Goal: Task Accomplishment & Management: Manage account settings

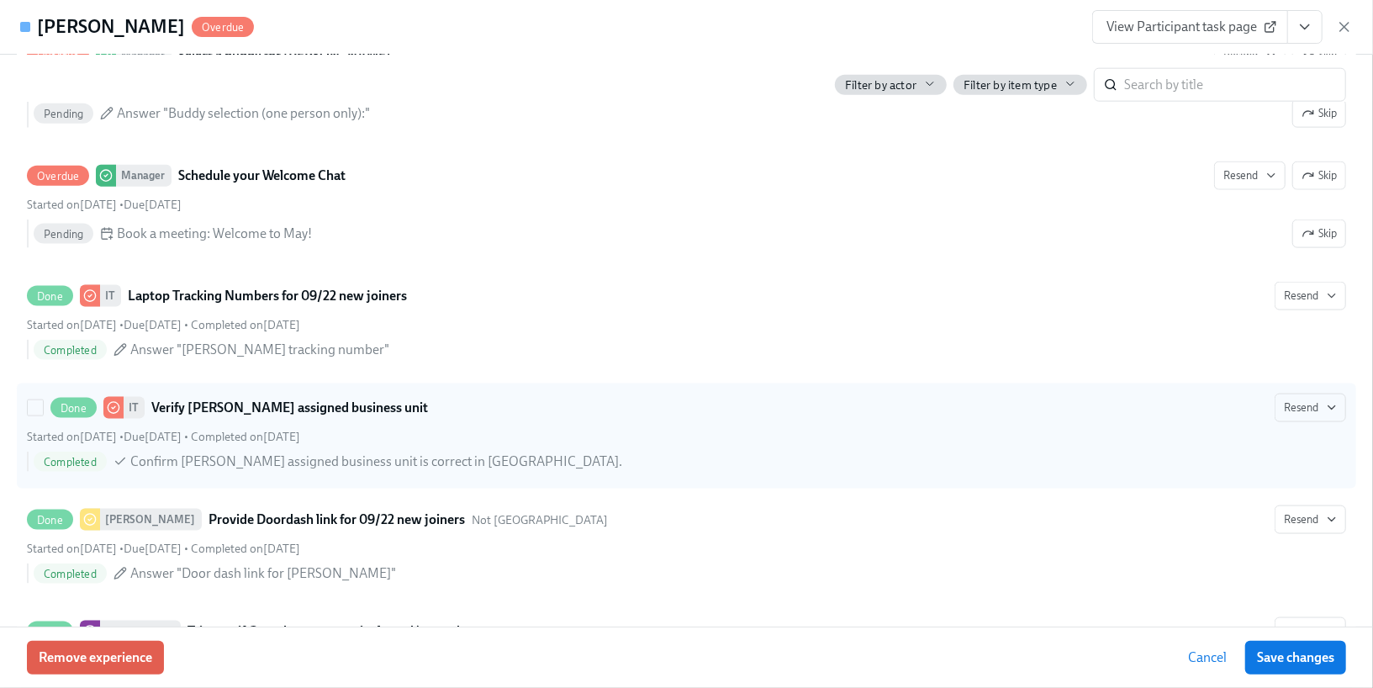
scroll to position [1014, 0]
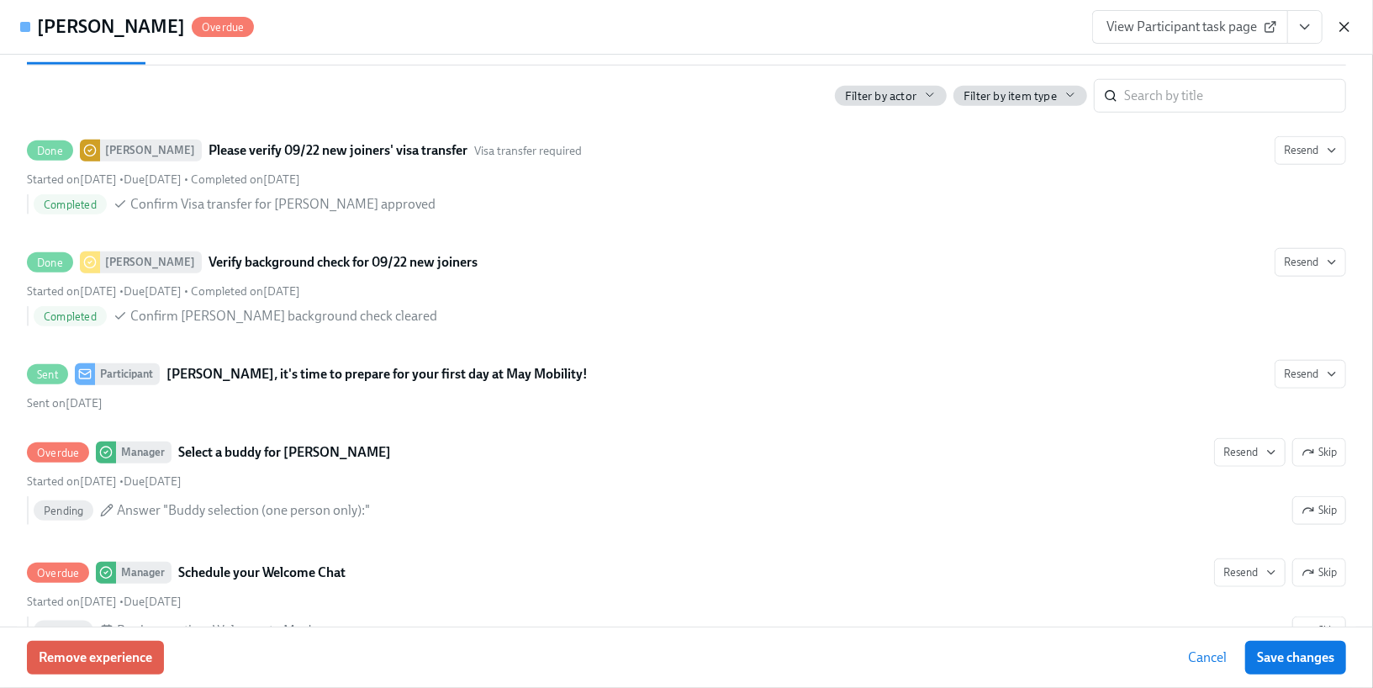
click at [1341, 23] on icon "button" at bounding box center [1345, 27] width 8 height 8
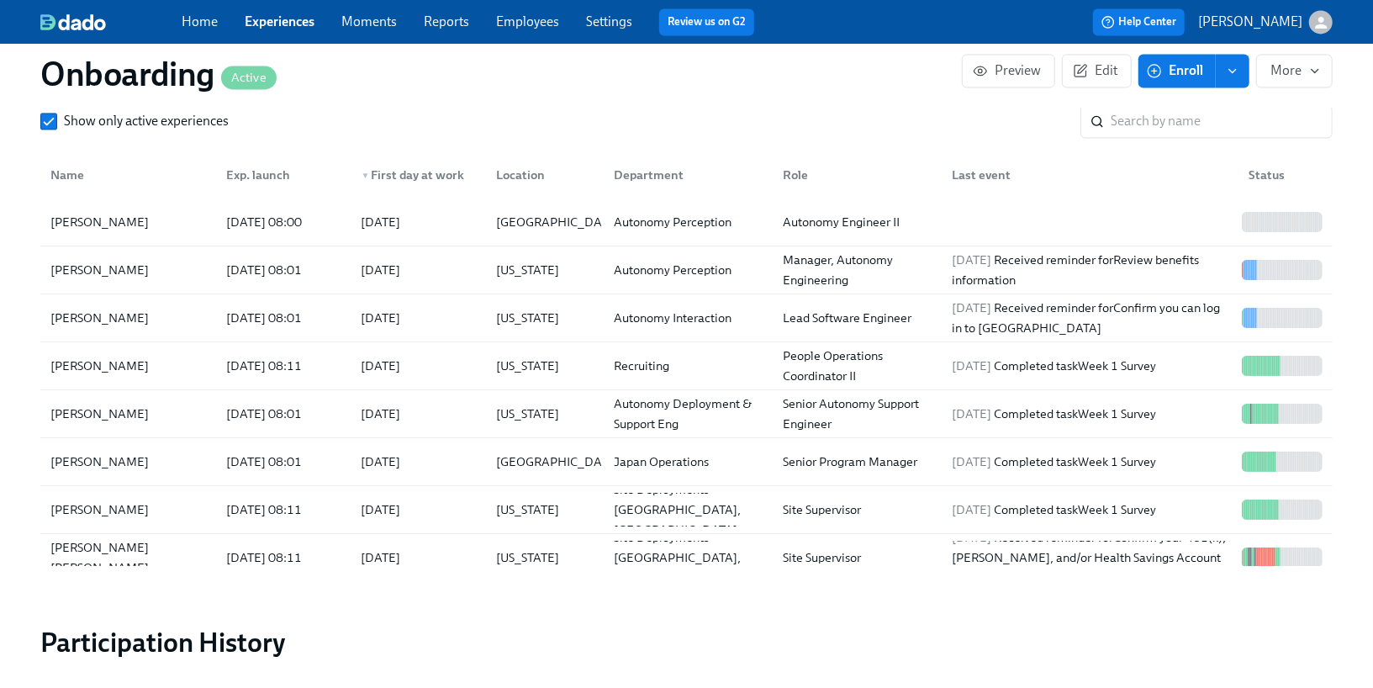
click at [535, 28] on link "Employees" at bounding box center [527, 21] width 63 height 16
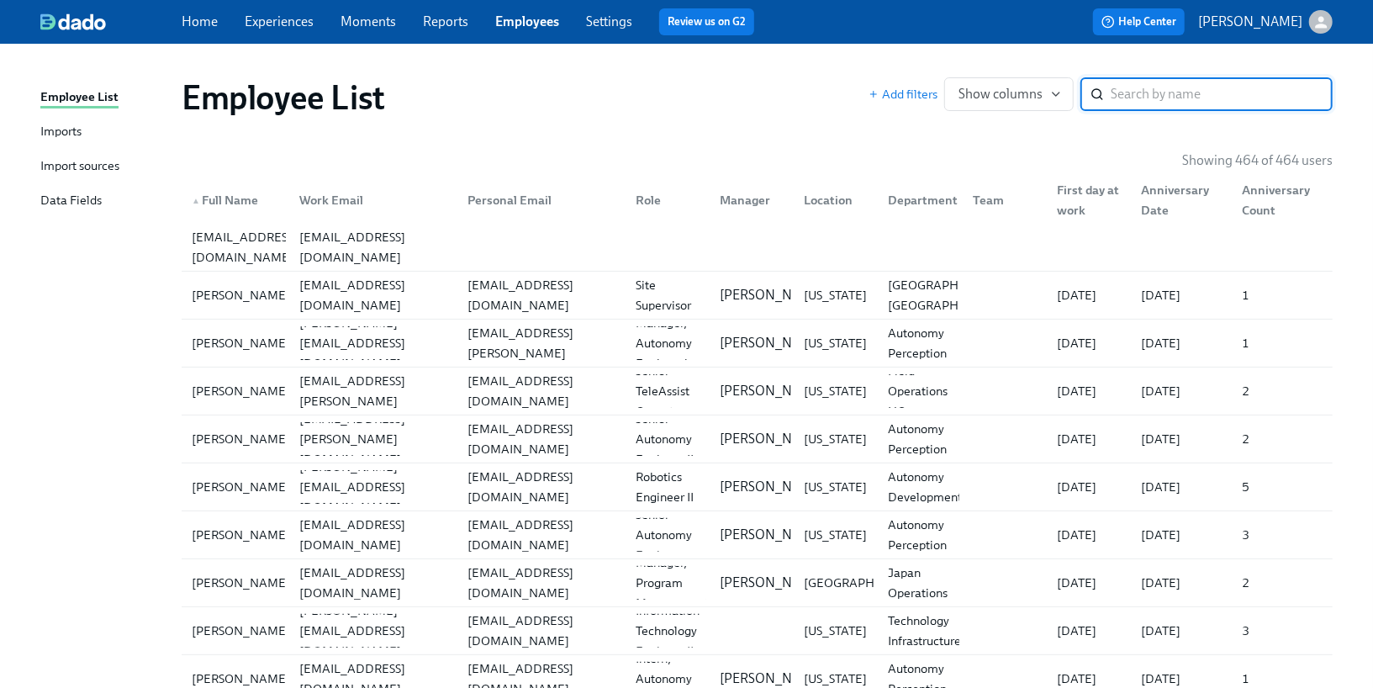
click at [58, 140] on div "Imports" at bounding box center [60, 132] width 41 height 21
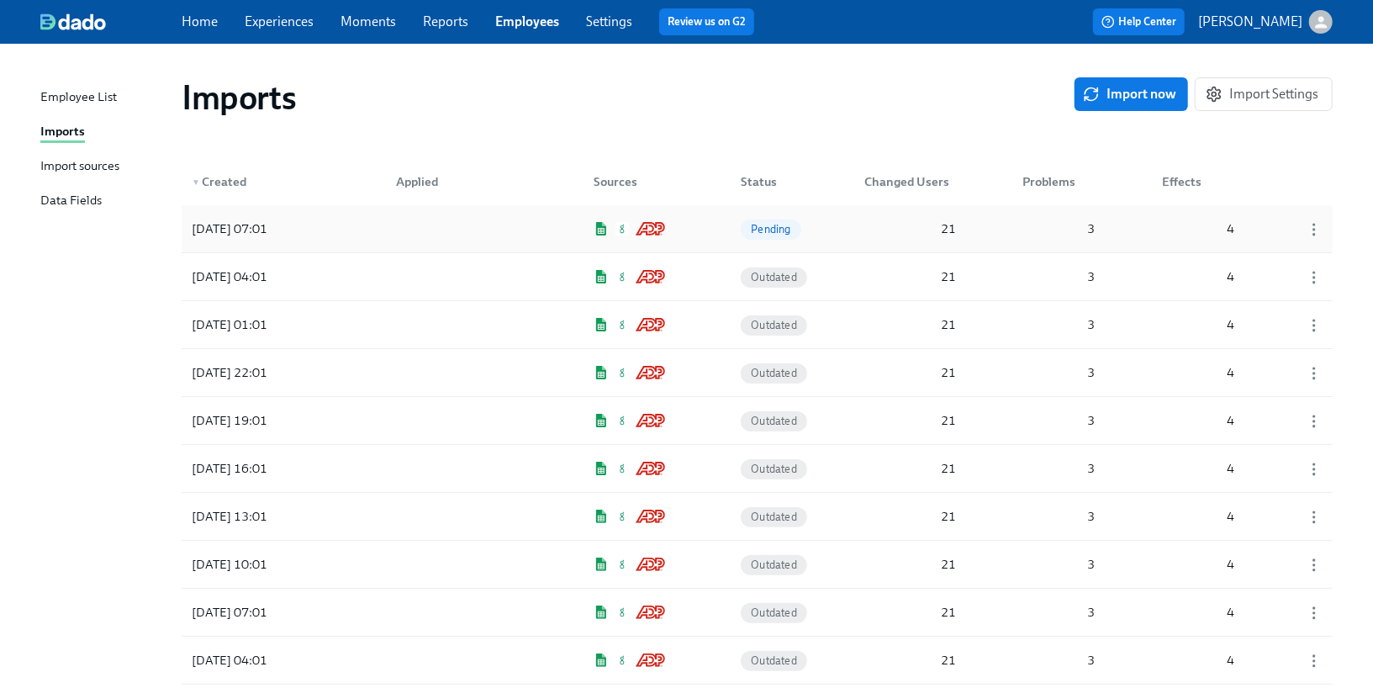
click at [556, 235] on div "[DATE] 07:01 Pending 21 3 4" at bounding box center [757, 228] width 1151 height 47
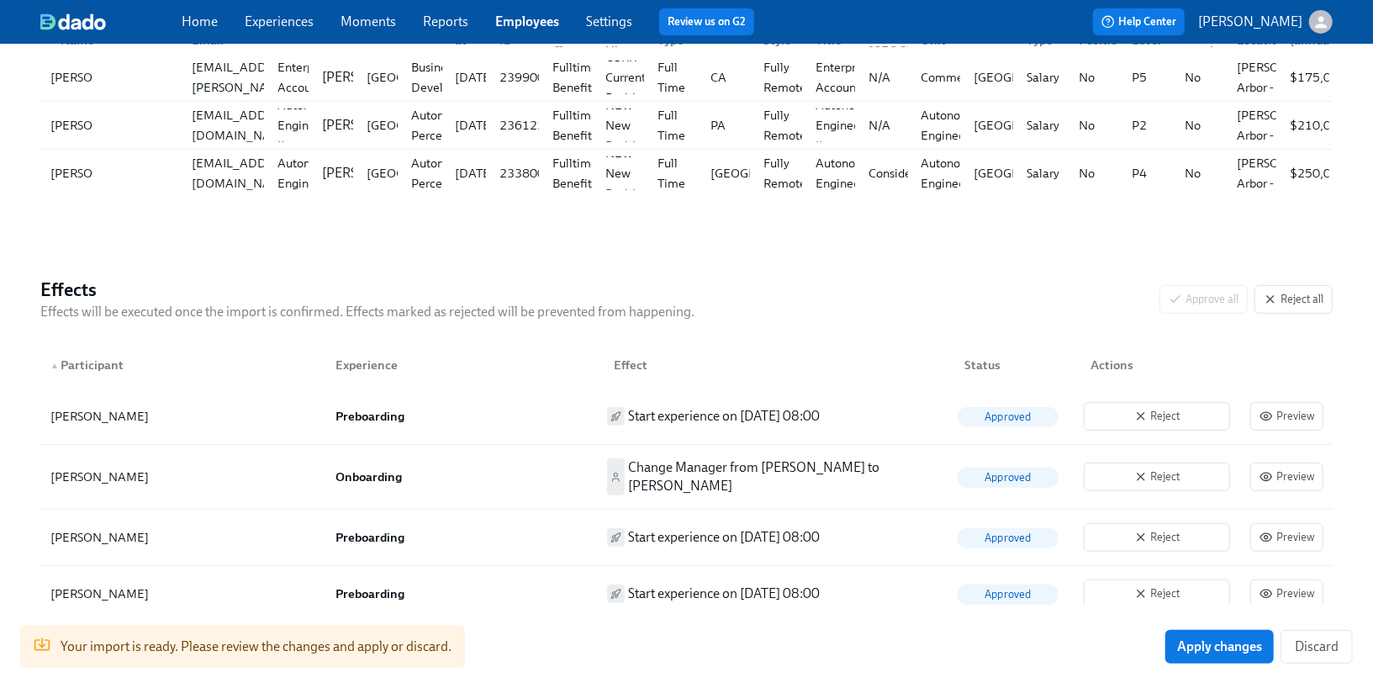
scroll to position [444, 0]
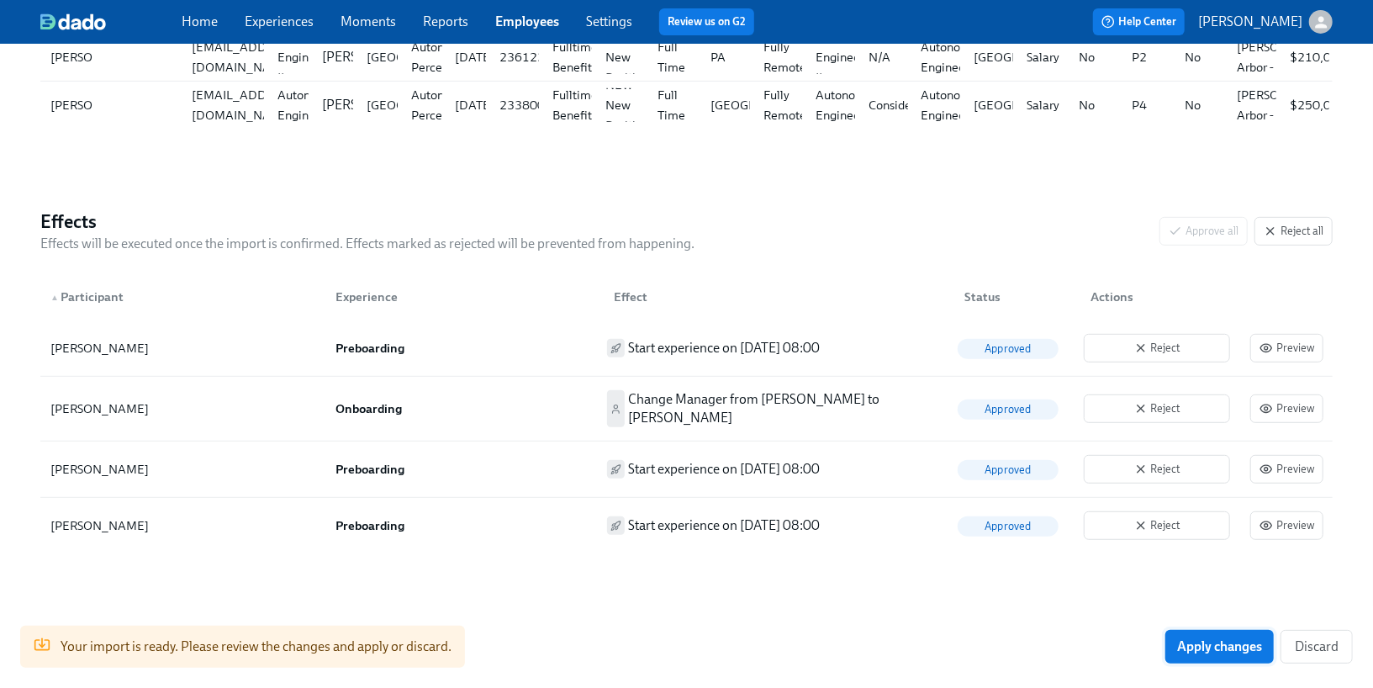
click at [1188, 648] on span "Apply changes" at bounding box center [1219, 646] width 85 height 17
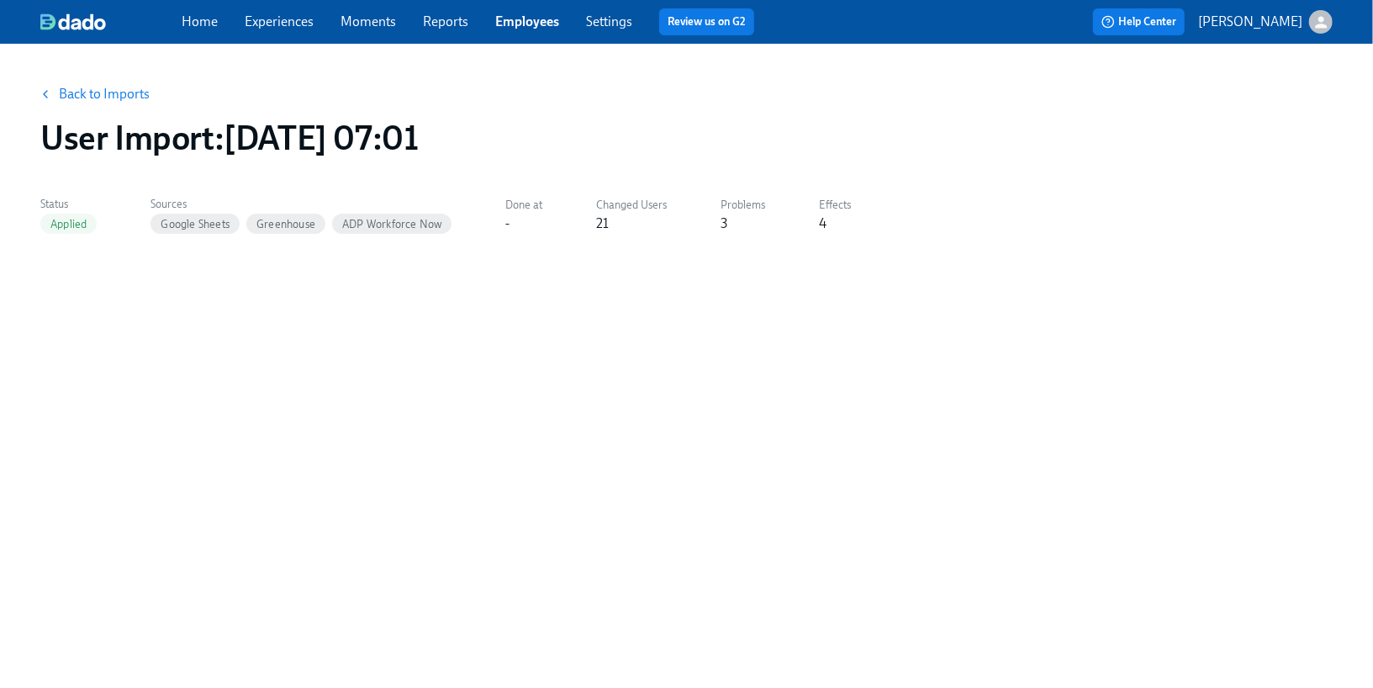
scroll to position [0, 0]
